Goal: Transaction & Acquisition: Purchase product/service

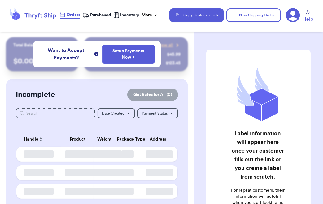
checkbox input "false"
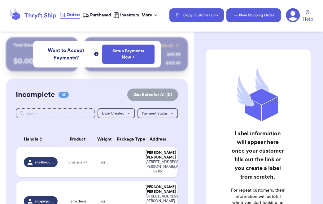
click at [238, 18] on button "New Shipping Order" at bounding box center [253, 15] width 54 height 14
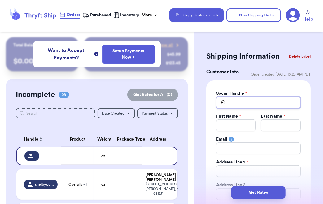
click at [237, 98] on input "Total Amount Paid" at bounding box center [258, 103] width 84 height 12
type input "a"
type input "am"
type input "ama"
type input "aman"
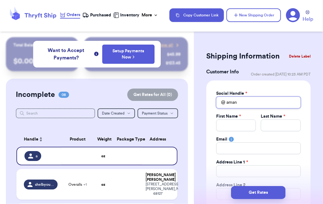
type input "amand"
type input "[PERSON_NAME]"
type input "amandal"
type input "amandali"
type input "amandalia"
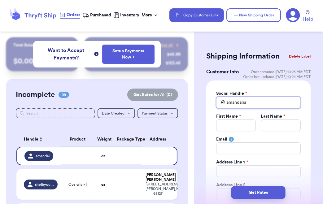
type input "amandalia"
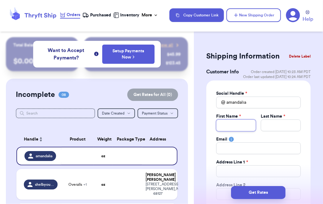
type input "A"
type input "Am"
type input "Ama"
type input "Aman"
type input "Amand"
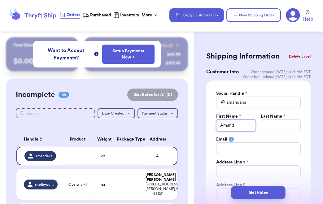
type input "[PERSON_NAME]"
type input "L"
type input "Li"
type input "Lia"
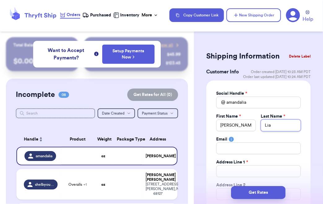
type input "Lia"
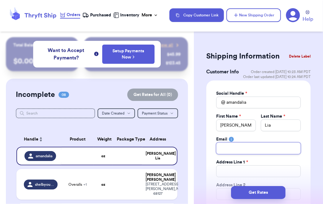
type input "l"
type input "li"
type input "lia"
type input "lia."
type input "lia.a"
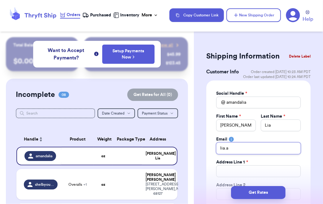
type input "[DOMAIN_NAME]"
type input "lia.ama"
type input "lia.aman"
type input "lia.amand"
type input "lia.[PERSON_NAME]"
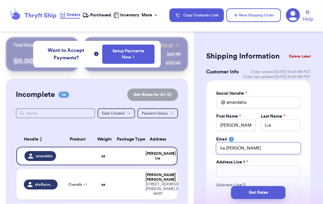
type input "lia.amanda0"
type input "lia.amanda06"
type input "lia.amanda06@"
type input "lia.amanda06@g"
type input "lia.amanda06@gm"
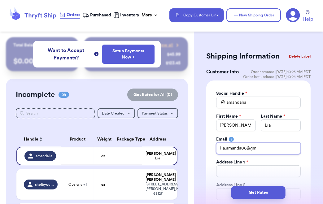
type input "lia.amanda06@gma"
type input "lia.amanda06@gmai"
type input "[EMAIL_ADDRESS]"
type input "[EMAIL_ADDRESS]."
type input "lia.amanda06@gmail.c"
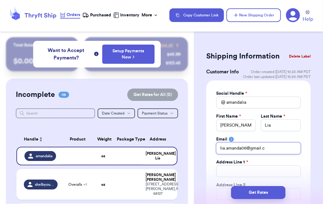
type input "[EMAIL_ADDRESS][DOMAIN_NAME]"
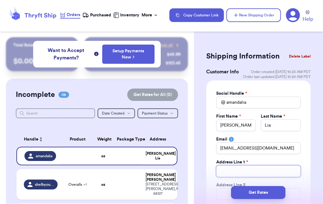
type input "1"
type input "12"
type input "121"
type input "1211"
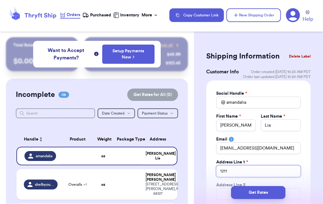
type input "1211 s"
type input "1211 s 9"
type input "1211 s 96"
type input "1211 s 96t"
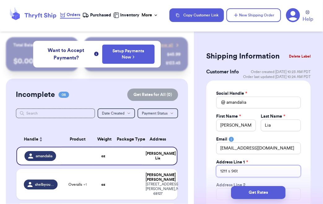
type input "[STREET_ADDRESS]"
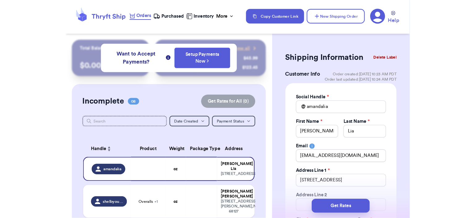
scroll to position [122, 0]
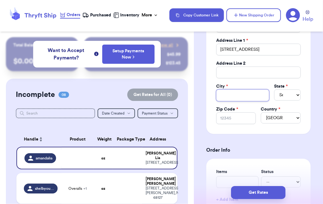
type input "w"
type input "we"
type input "[PERSON_NAME]"
type input "west"
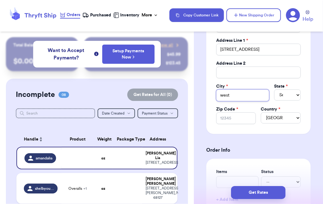
type input "west A"
type input "west"
type input "west a"
type input "west al"
type input "west all"
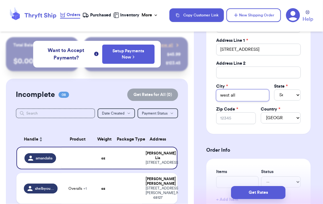
type input "west [MEDICAL_DATA]"
type input "west allis"
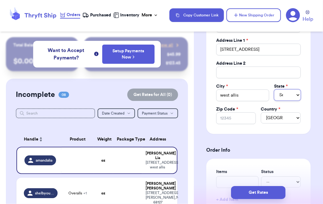
select select "WA"
select select "WI"
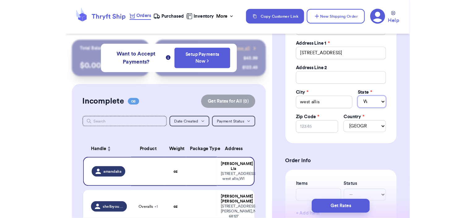
scroll to position [114, 0]
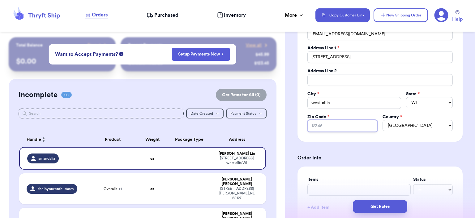
click at [322, 125] on input "Zip Code *" at bounding box center [343, 126] width 70 height 12
type input "5"
type input "53"
type input "532"
type input "5321"
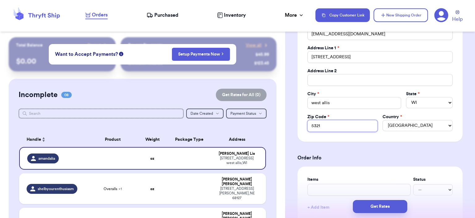
type input "53214"
click at [322, 188] on input "text" at bounding box center [359, 190] width 103 height 12
type input "p"
type input "po"
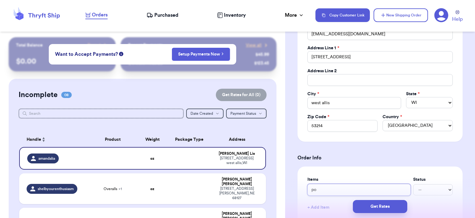
type input "poo"
type input "pooh"
type input "pooh s"
type input "pooh se"
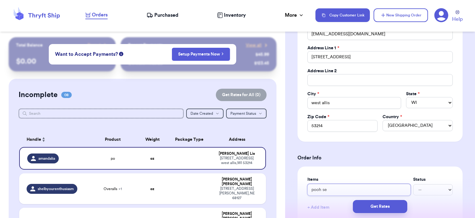
type input "pooh set"
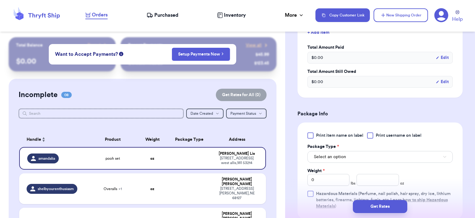
scroll to position [361, 0]
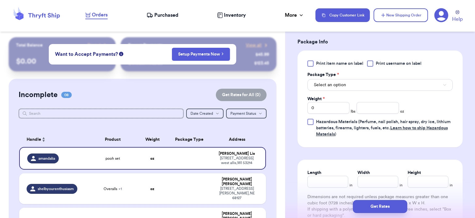
type input "pooh set"
click at [322, 96] on div "Weight * 0 lbs oz" at bounding box center [356, 105] width 97 height 18
click at [322, 86] on span "Select an option" at bounding box center [330, 85] width 32 height 6
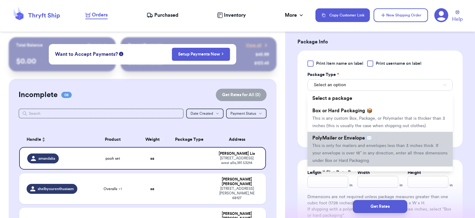
click at [322, 133] on li "PolyMailer or Envelope ✉️ This is only for mailers and envelopes less than 3 in…" at bounding box center [380, 149] width 145 height 35
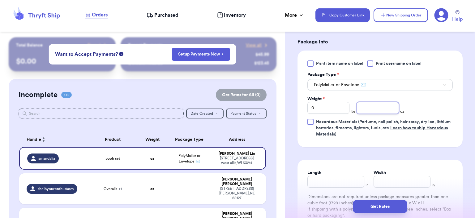
click at [322, 109] on input "number" at bounding box center [378, 108] width 42 height 12
click at [322, 109] on input "4" at bounding box center [378, 108] width 42 height 12
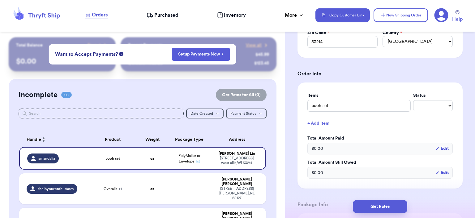
scroll to position [198, 0]
type input "4"
click at [322, 204] on button "Get Rates" at bounding box center [380, 206] width 54 height 13
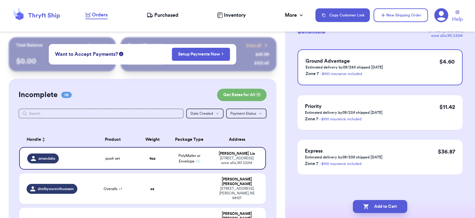
scroll to position [0, 0]
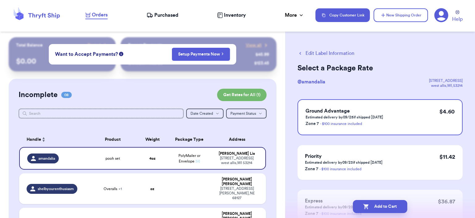
click at [322, 204] on button "Add to Cart" at bounding box center [380, 206] width 54 height 13
